Goal: Task Accomplishment & Management: Manage account settings

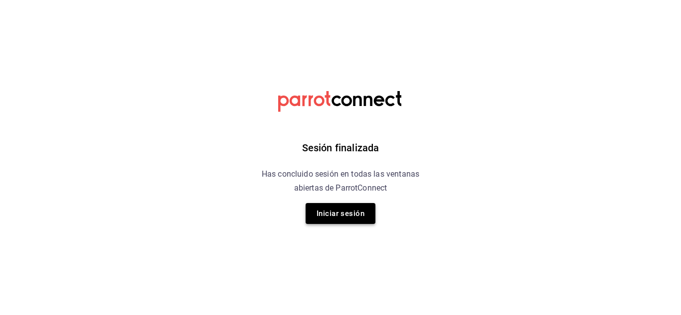
click at [363, 204] on button "Iniciar sesión" at bounding box center [340, 213] width 70 height 21
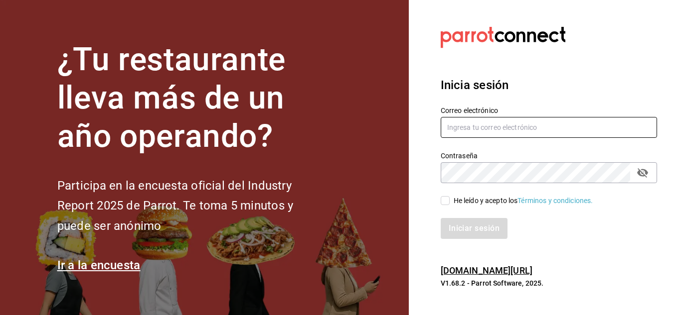
type input "teaandcoffeebar@gmail.com"
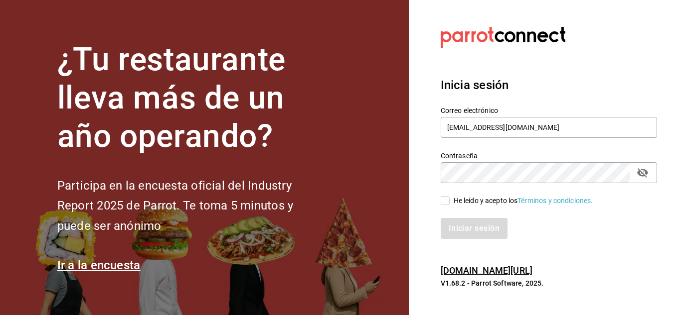
click at [449, 203] on input "He leído y acepto los Términos y condiciones." at bounding box center [444, 200] width 9 height 9
checkbox input "true"
click at [465, 237] on button "Iniciar sesión" at bounding box center [474, 228] width 68 height 21
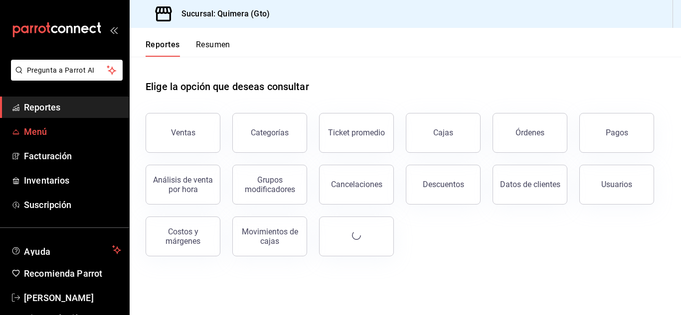
click at [89, 126] on span "Menú" at bounding box center [72, 131] width 97 height 13
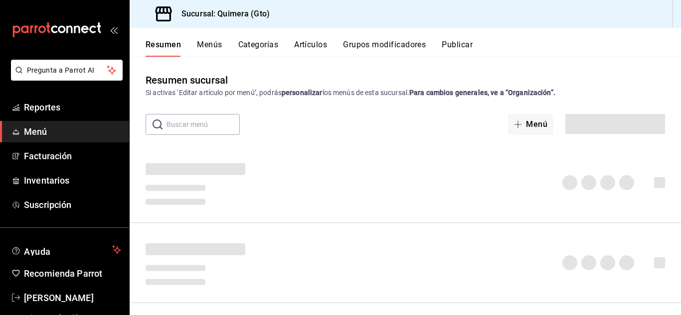
click at [306, 45] on button "Artículos" at bounding box center [310, 48] width 33 height 17
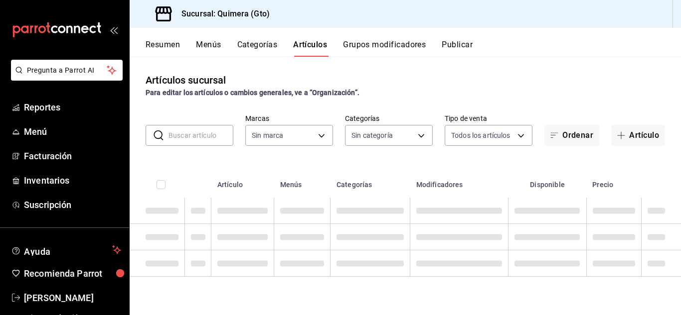
click at [204, 138] on input "text" at bounding box center [200, 136] width 65 height 20
type input "07e17c47-eca6-430d-b0ad-2a8f43e0bd5e"
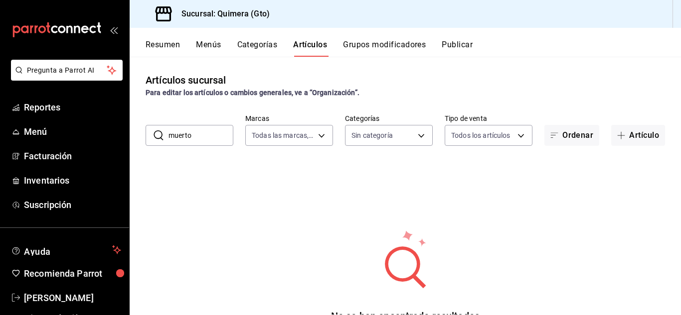
click at [204, 138] on input "muerto" at bounding box center [200, 136] width 65 height 20
type input "pan"
click at [241, 170] on div "No se han encontrado resultados Parece que no podemos encontrar ningún resultad…" at bounding box center [405, 290] width 551 height 249
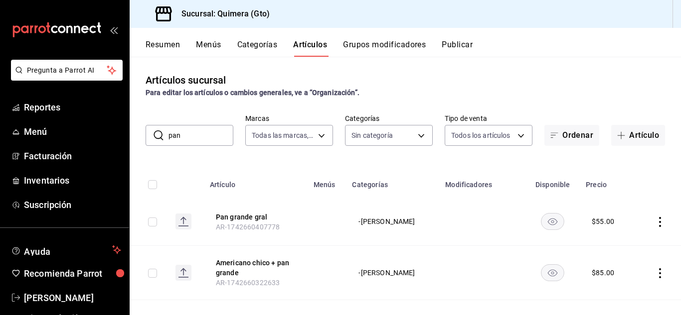
click at [207, 50] on button "Menús" at bounding box center [208, 48] width 25 height 17
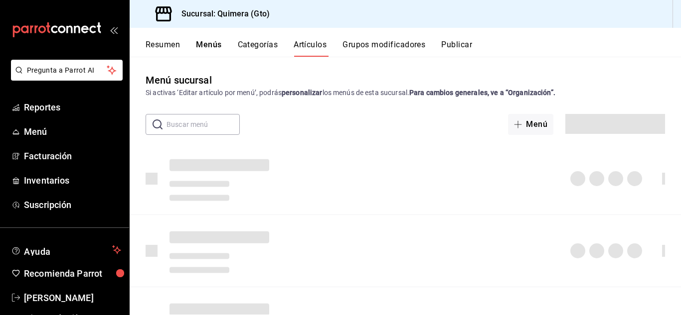
click at [311, 44] on button "Artículos" at bounding box center [309, 48] width 33 height 17
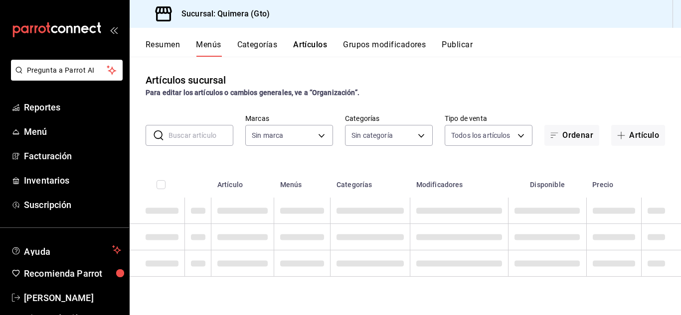
click at [201, 132] on input "text" at bounding box center [200, 136] width 65 height 20
type input "pan"
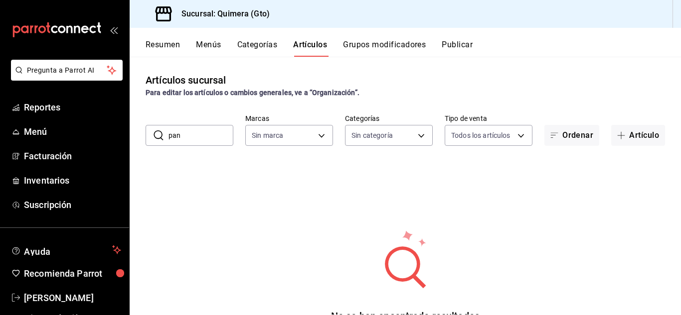
type input "07e17c47-eca6-430d-b0ad-2a8f43e0bd5e"
click at [216, 132] on input "pan" at bounding box center [200, 136] width 65 height 20
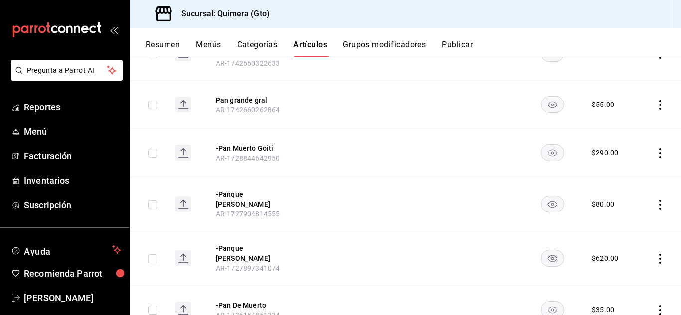
scroll to position [224, 0]
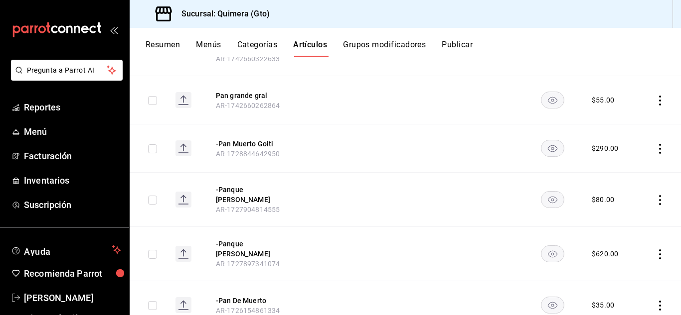
click at [265, 146] on button "-Pan Muerto Goiti" at bounding box center [256, 144] width 80 height 10
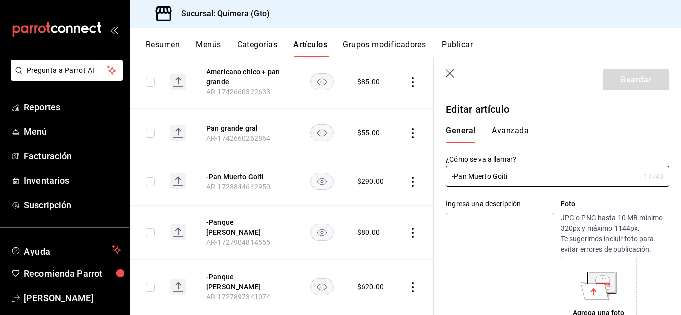
type input "$290.00"
radio input "false"
radio input "true"
click at [450, 73] on icon "button" at bounding box center [450, 74] width 10 height 10
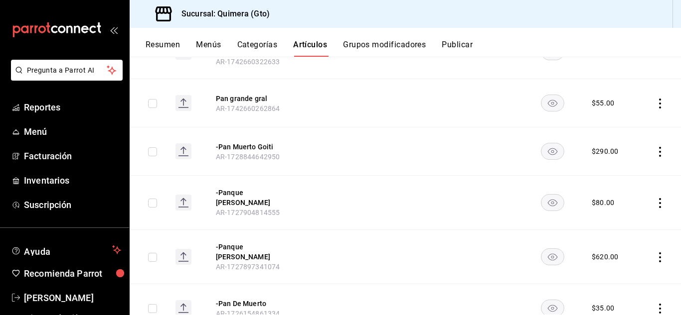
scroll to position [220, 0]
